Goal: Book appointment/travel/reservation

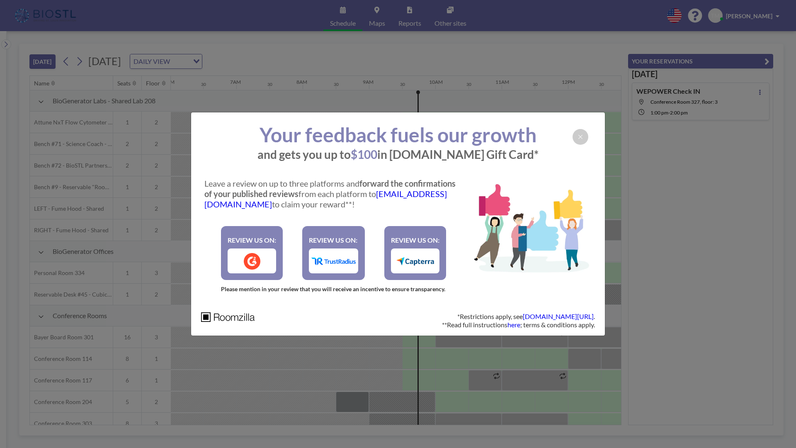
scroll to position [0, 498]
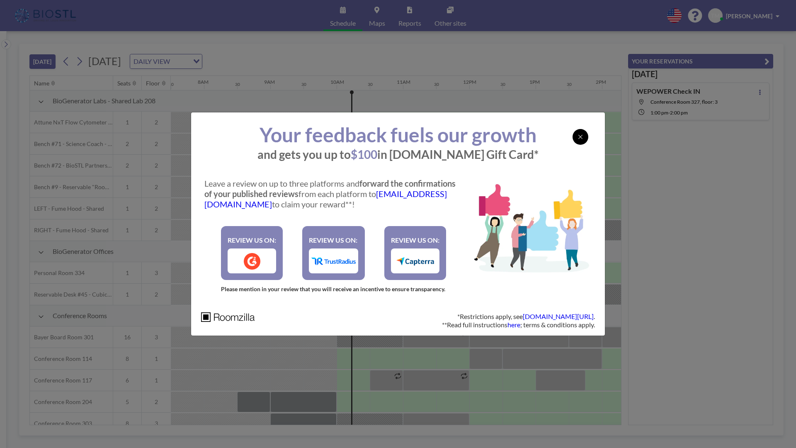
click at [580, 138] on icon at bounding box center [580, 137] width 5 height 7
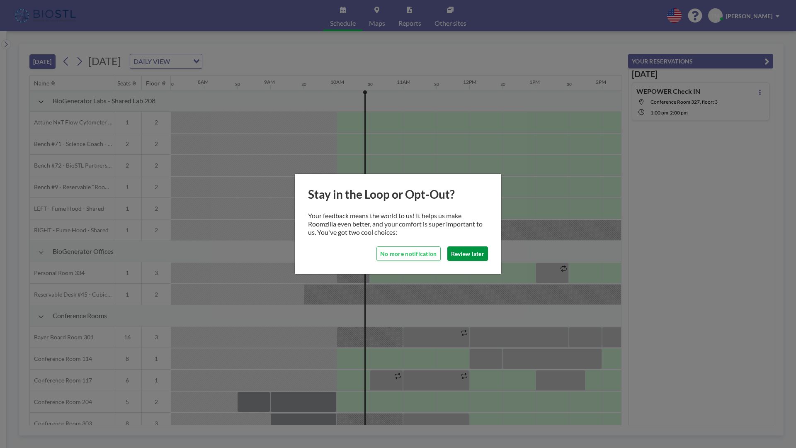
click at [465, 258] on button "Review later" at bounding box center [468, 253] width 41 height 15
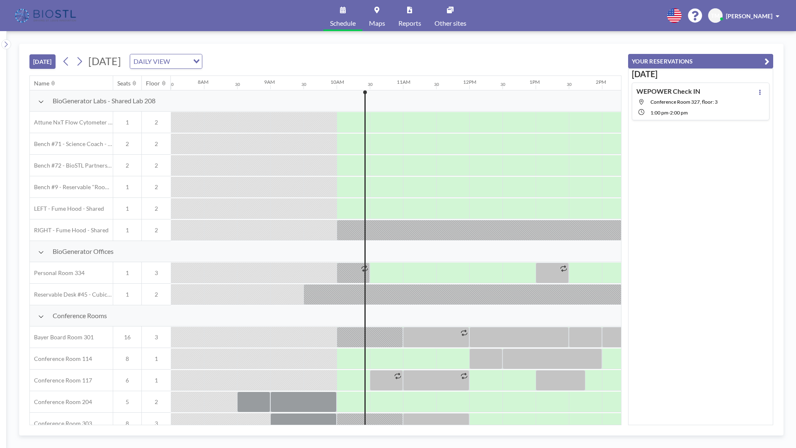
click at [46, 61] on button "[DATE]" at bounding box center [42, 61] width 26 height 15
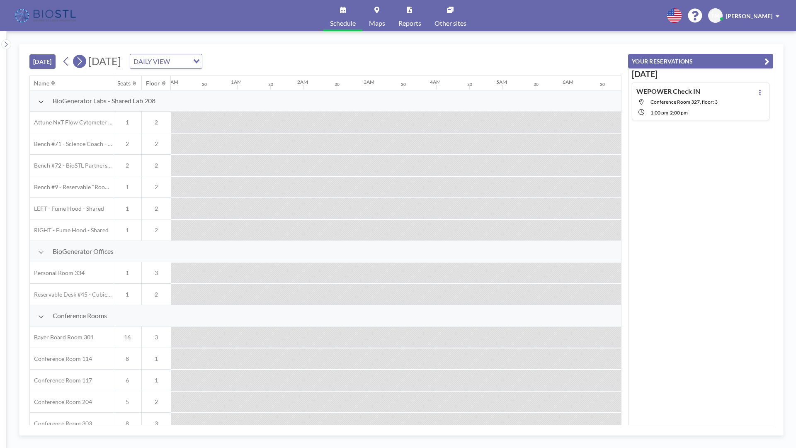
scroll to position [0, 631]
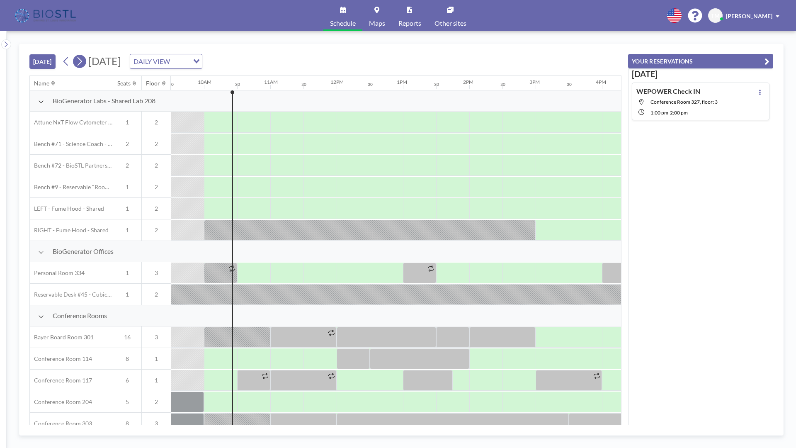
click at [82, 63] on icon at bounding box center [80, 61] width 8 height 12
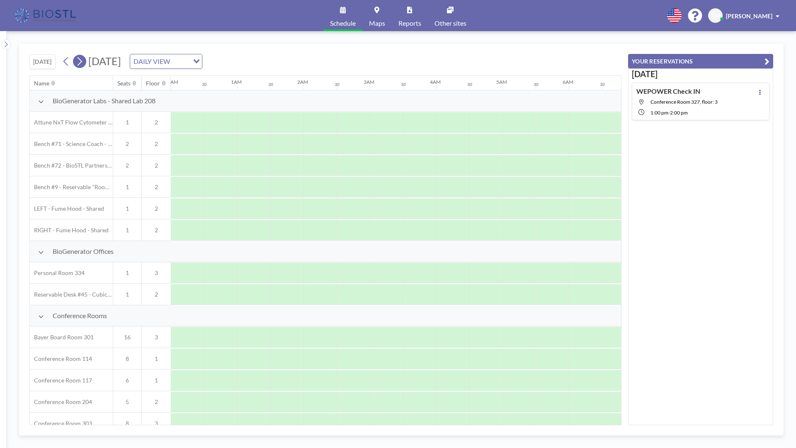
click at [82, 63] on icon at bounding box center [80, 61] width 8 height 12
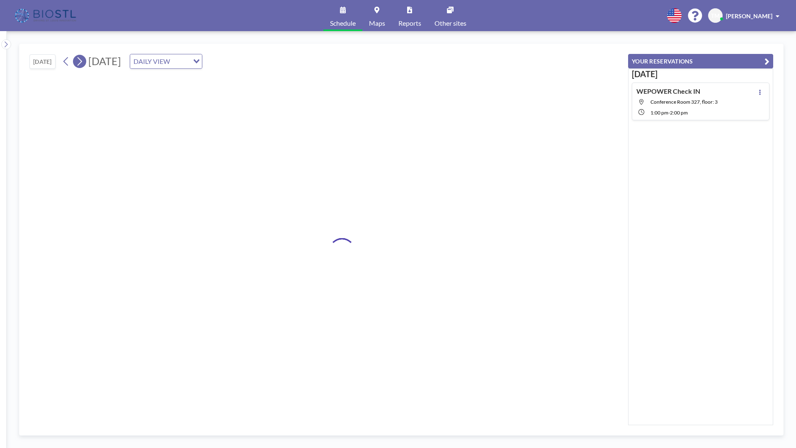
click at [82, 63] on icon at bounding box center [80, 61] width 8 height 12
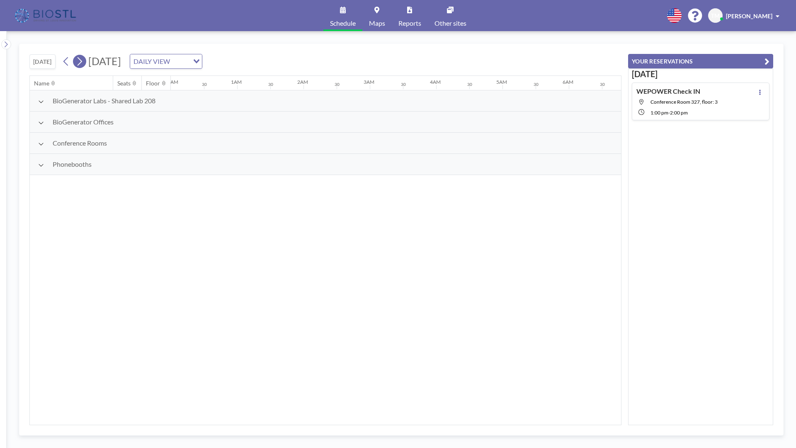
click at [82, 63] on icon at bounding box center [80, 61] width 8 height 12
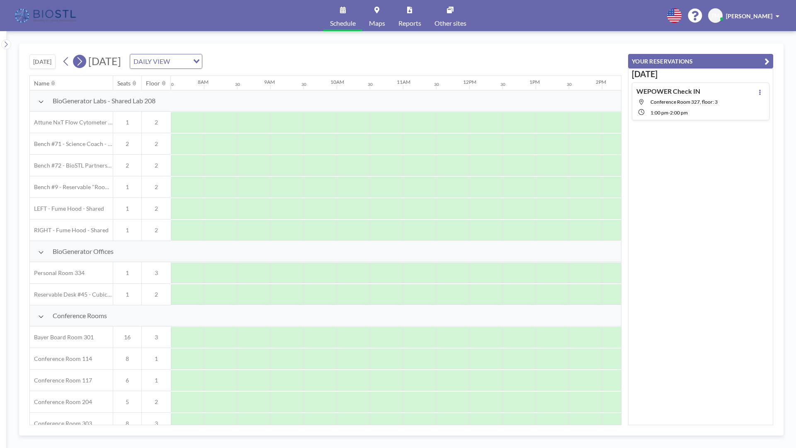
click at [82, 63] on icon at bounding box center [80, 61] width 8 height 12
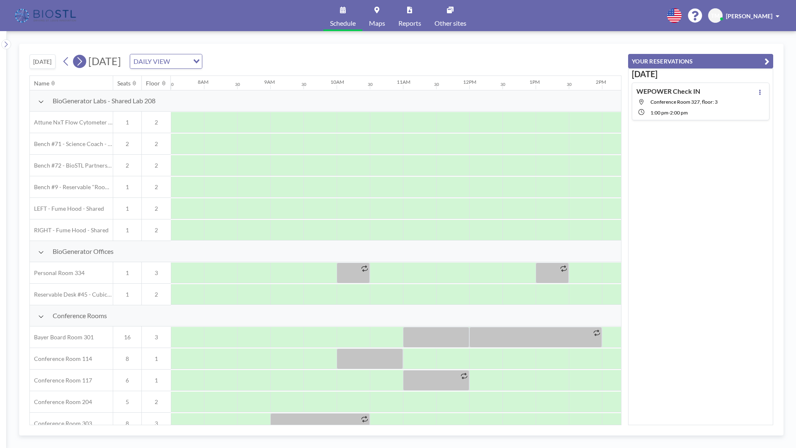
click at [82, 63] on icon at bounding box center [80, 61] width 8 height 12
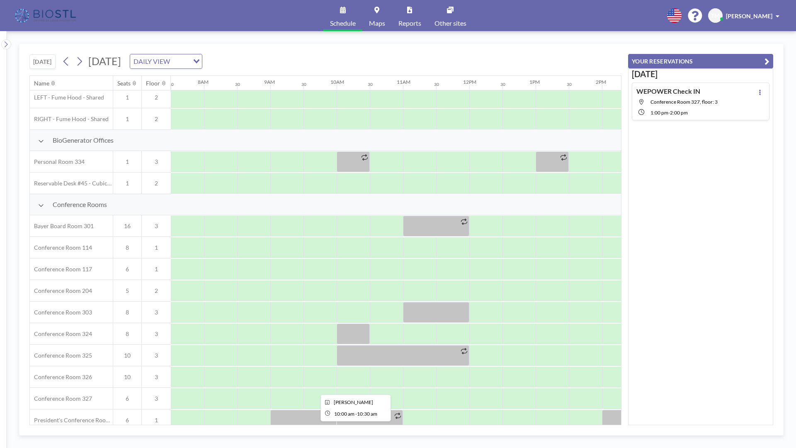
scroll to position [155, 498]
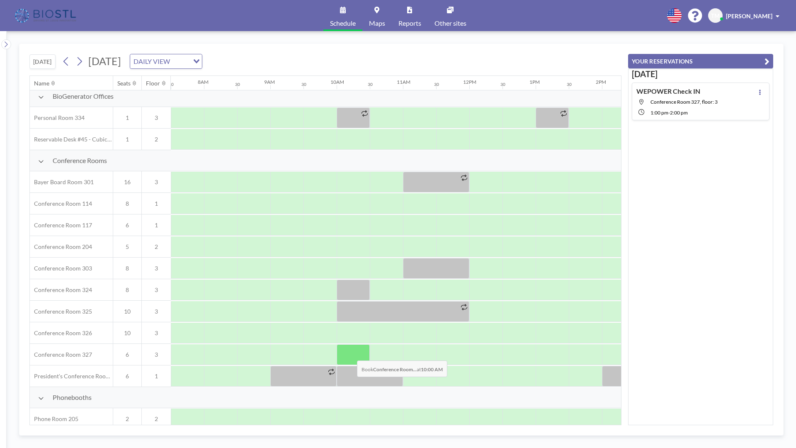
click at [351, 354] on div at bounding box center [353, 354] width 33 height 21
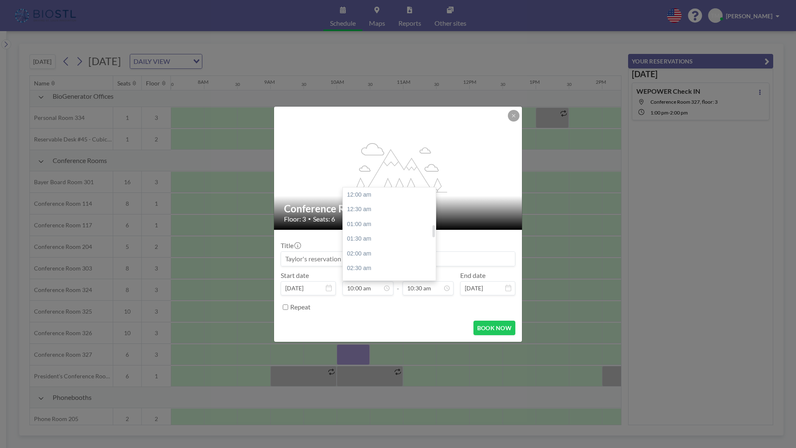
scroll to position [290, 0]
click at [361, 226] on div "11:00 am" at bounding box center [389, 229] width 93 height 15
type input "11:00 am"
type input "11:30 am"
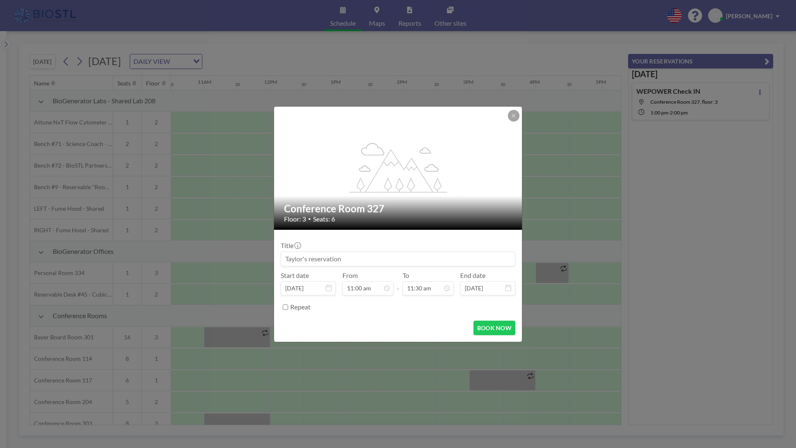
scroll to position [334, 0]
click at [341, 261] on input at bounding box center [398, 259] width 234 height 14
type input "JSMF Metrics Tracking"
click at [491, 332] on button "BOOK NOW" at bounding box center [495, 328] width 42 height 15
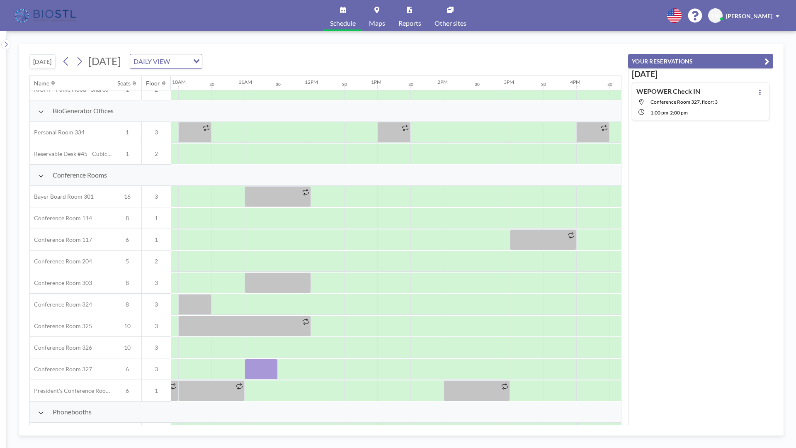
scroll to position [141, 650]
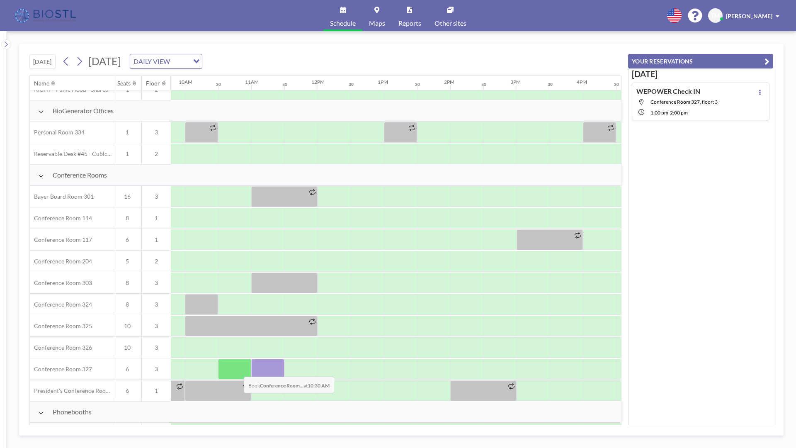
drag, startPoint x: 270, startPoint y: 369, endPoint x: 237, endPoint y: 370, distance: 32.8
click at [237, 370] on div at bounding box center [317, 369] width 1593 height 22
click at [283, 370] on div at bounding box center [267, 369] width 33 height 21
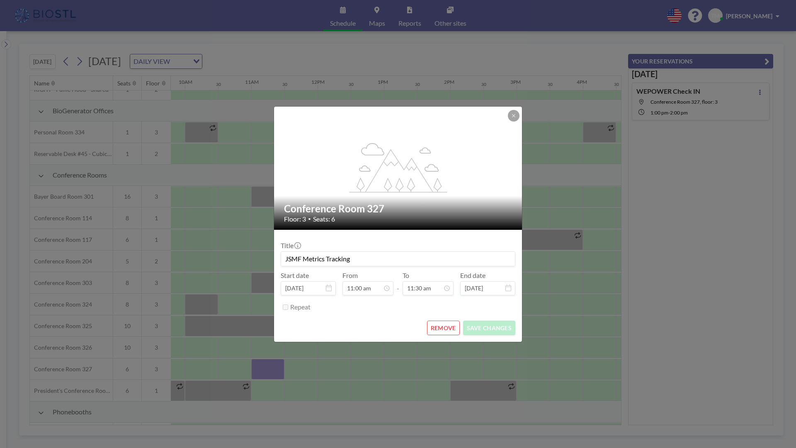
click at [270, 370] on div "flex-grow: 1.2; Conference Room 327 Floor: 3 • Seats: 6 Title JSMF Metrics Trac…" at bounding box center [398, 224] width 796 height 448
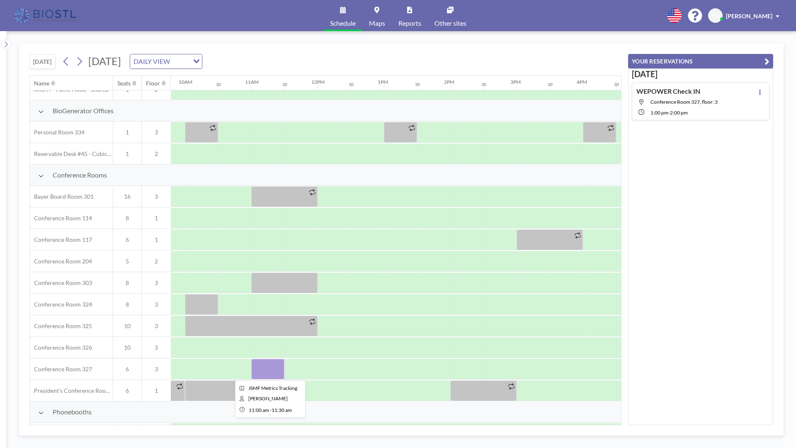
click at [272, 369] on div at bounding box center [267, 369] width 33 height 21
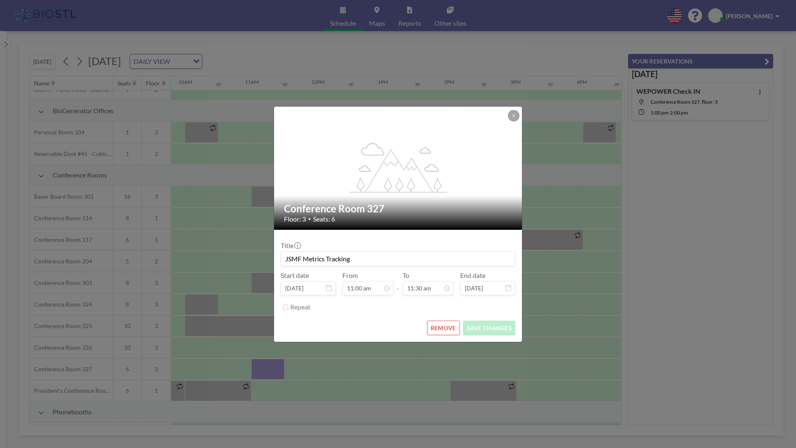
click at [272, 369] on div "flex-grow: 1.2; Conference Room 327 Floor: 3 • Seats: 6 Title JSMF Metrics Trac…" at bounding box center [398, 224] width 796 height 448
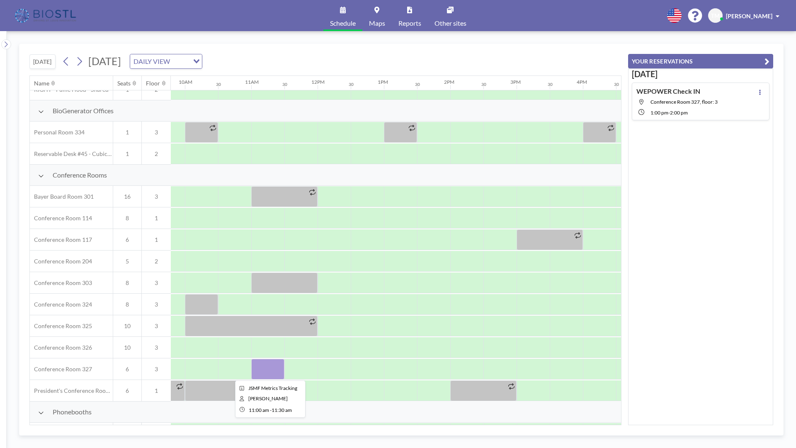
click at [273, 369] on div at bounding box center [267, 369] width 33 height 21
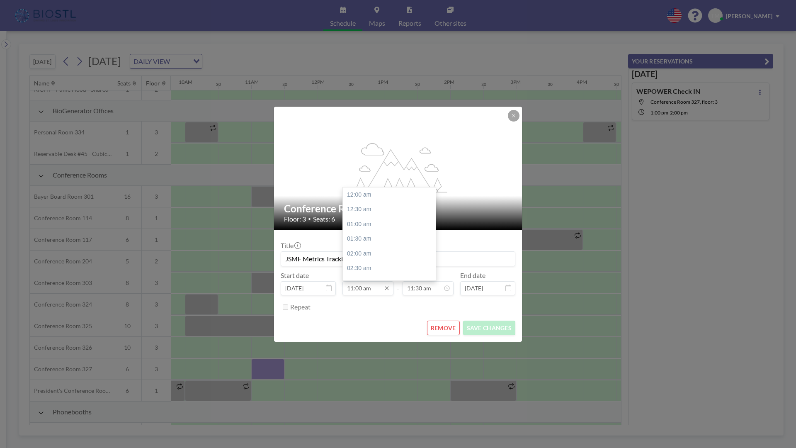
scroll to position [319, 0]
click at [362, 287] on input "11:00 am" at bounding box center [368, 288] width 51 height 14
click at [362, 195] on div "10:00 am" at bounding box center [389, 198] width 93 height 15
type input "10:00 am"
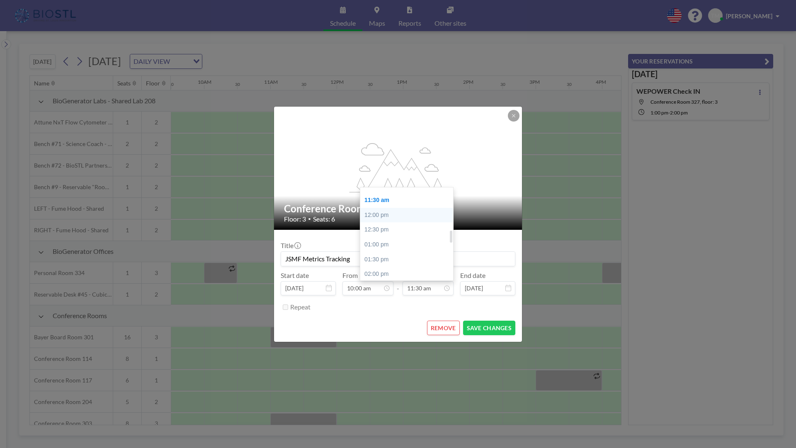
scroll to position [320, 0]
click at [377, 193] on div "11:00 am" at bounding box center [406, 199] width 93 height 15
type input "11:00 am"
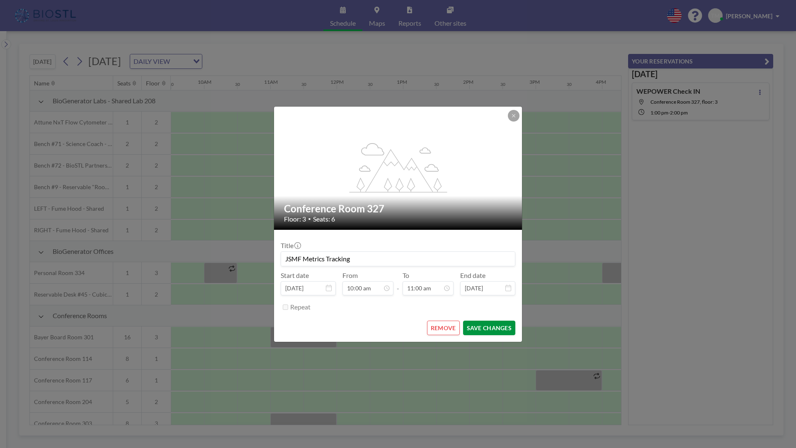
click at [476, 324] on button "SAVE CHANGES" at bounding box center [489, 328] width 52 height 15
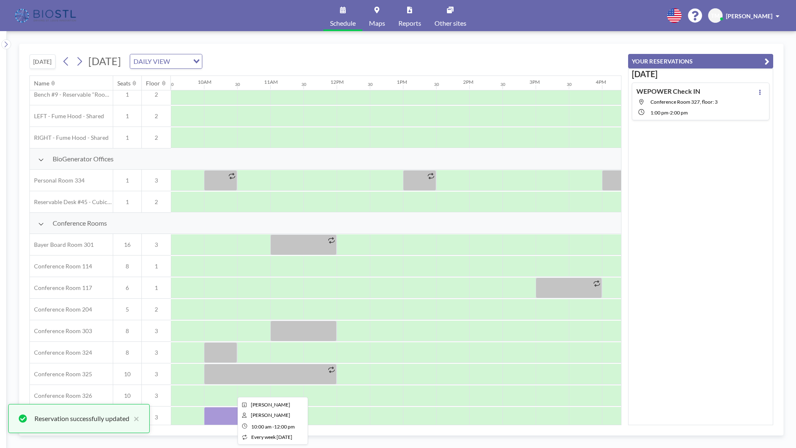
scroll to position [121, 631]
